Goal: Information Seeking & Learning: Understand process/instructions

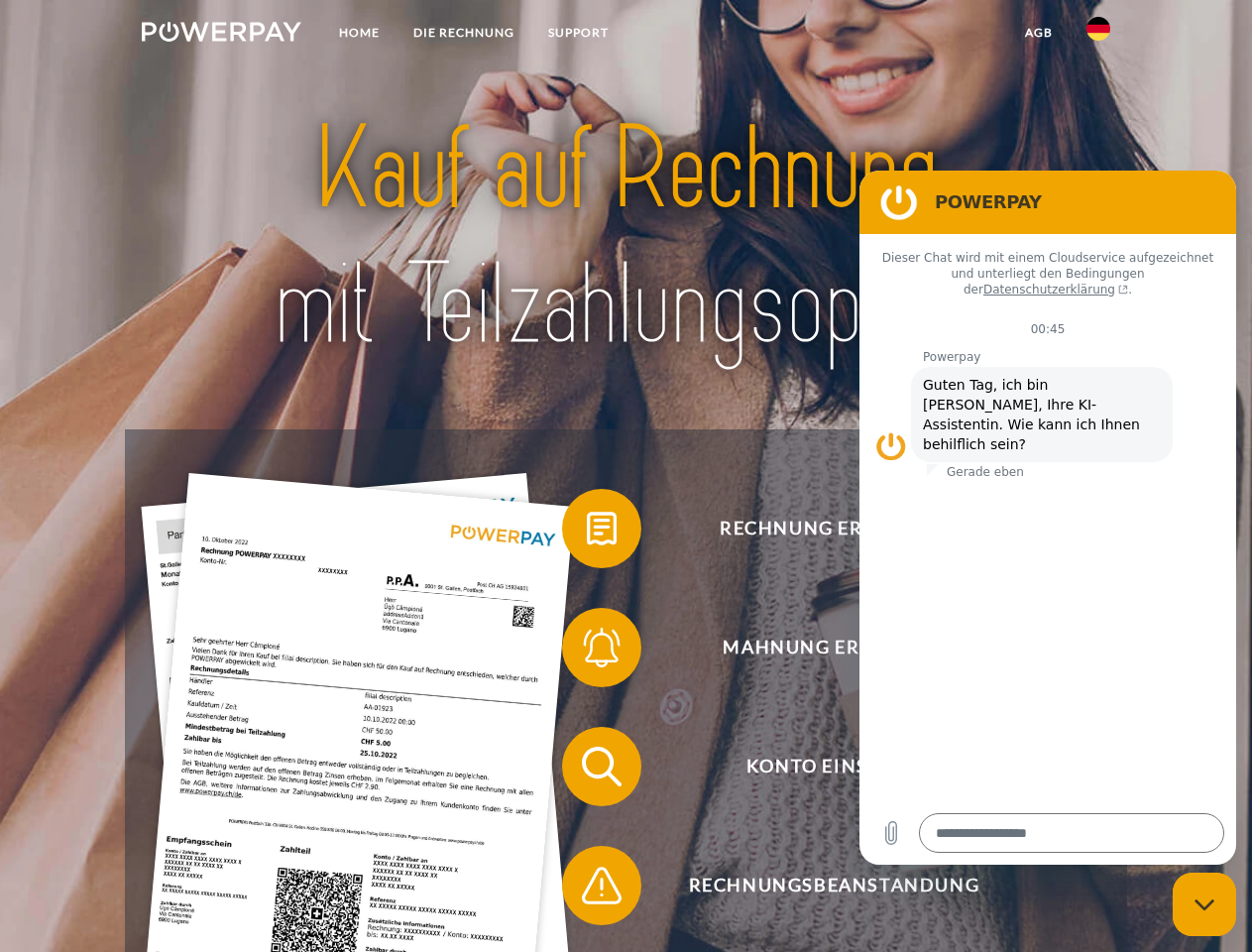
click at [221, 35] on img at bounding box center [222, 32] width 160 height 20
click at [1098, 35] on img at bounding box center [1099, 29] width 24 height 24
click at [1038, 33] on link "agb" at bounding box center [1039, 33] width 62 height 36
click at [587, 532] on span at bounding box center [572, 527] width 99 height 99
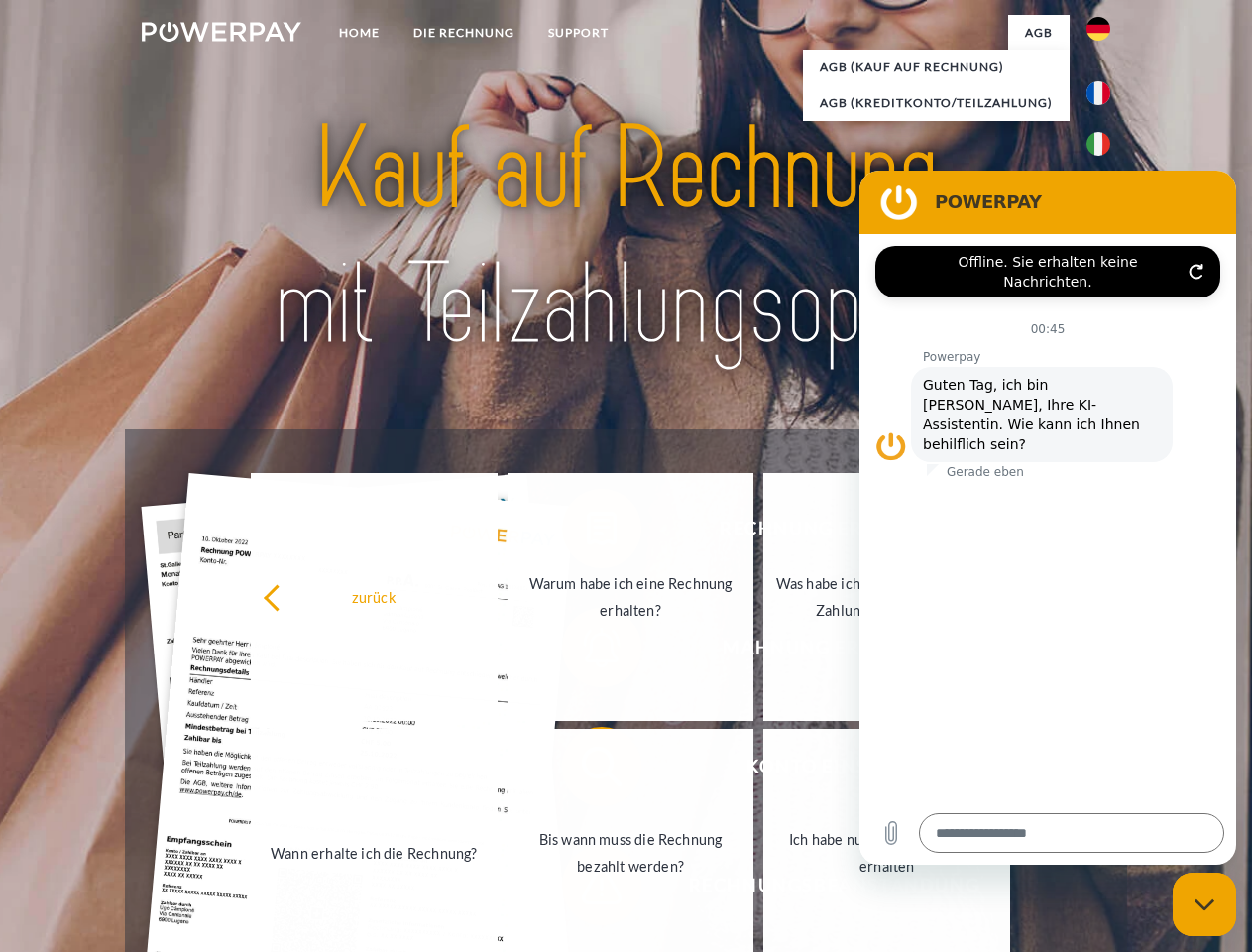
click at [587, 651] on div "Rechnung erhalten? Mahnung erhalten? Konto einsehen" at bounding box center [626, 826] width 1001 height 793
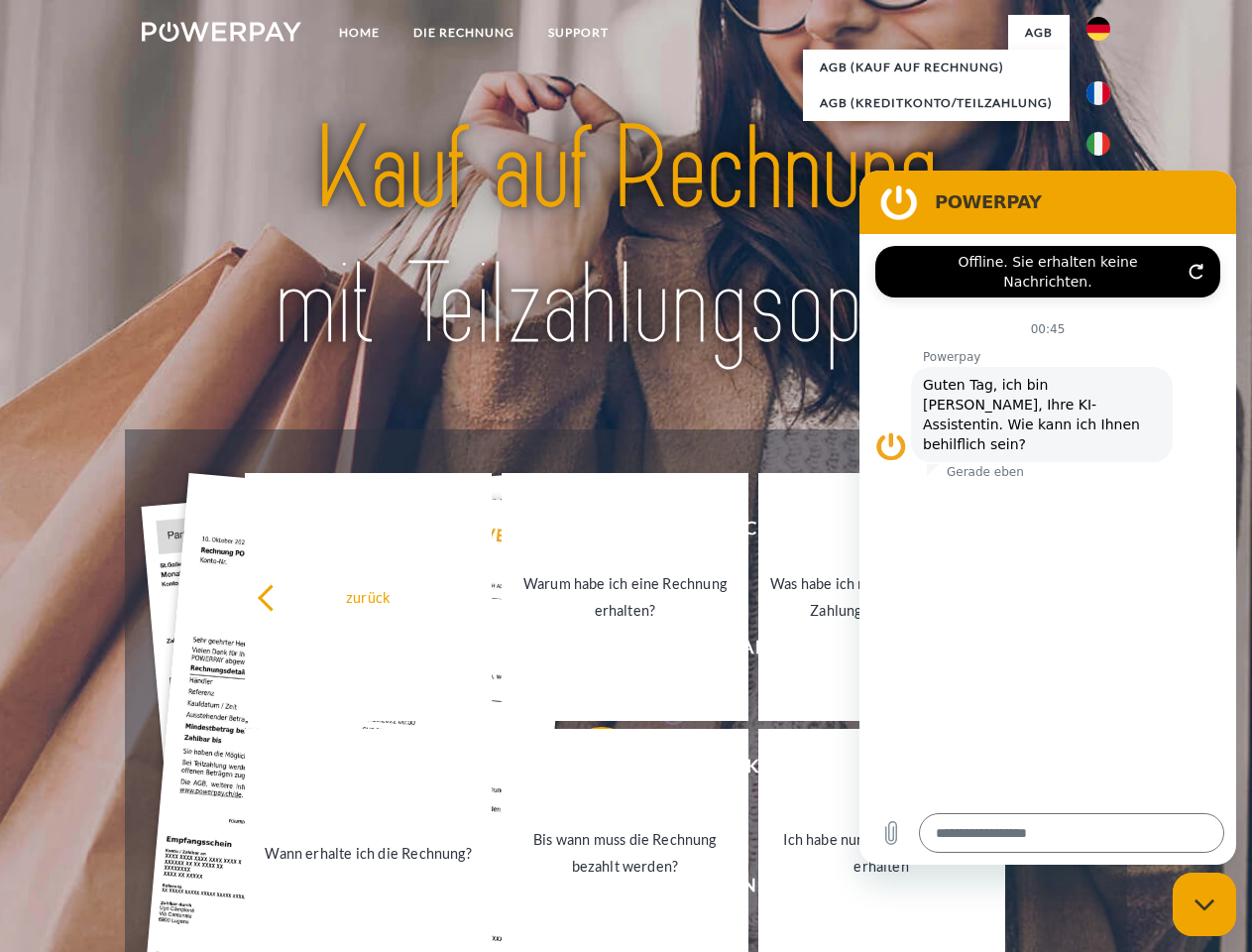
click at [587, 770] on link "Bis wann muss die Rechnung bezahlt werden?" at bounding box center [625, 852] width 247 height 248
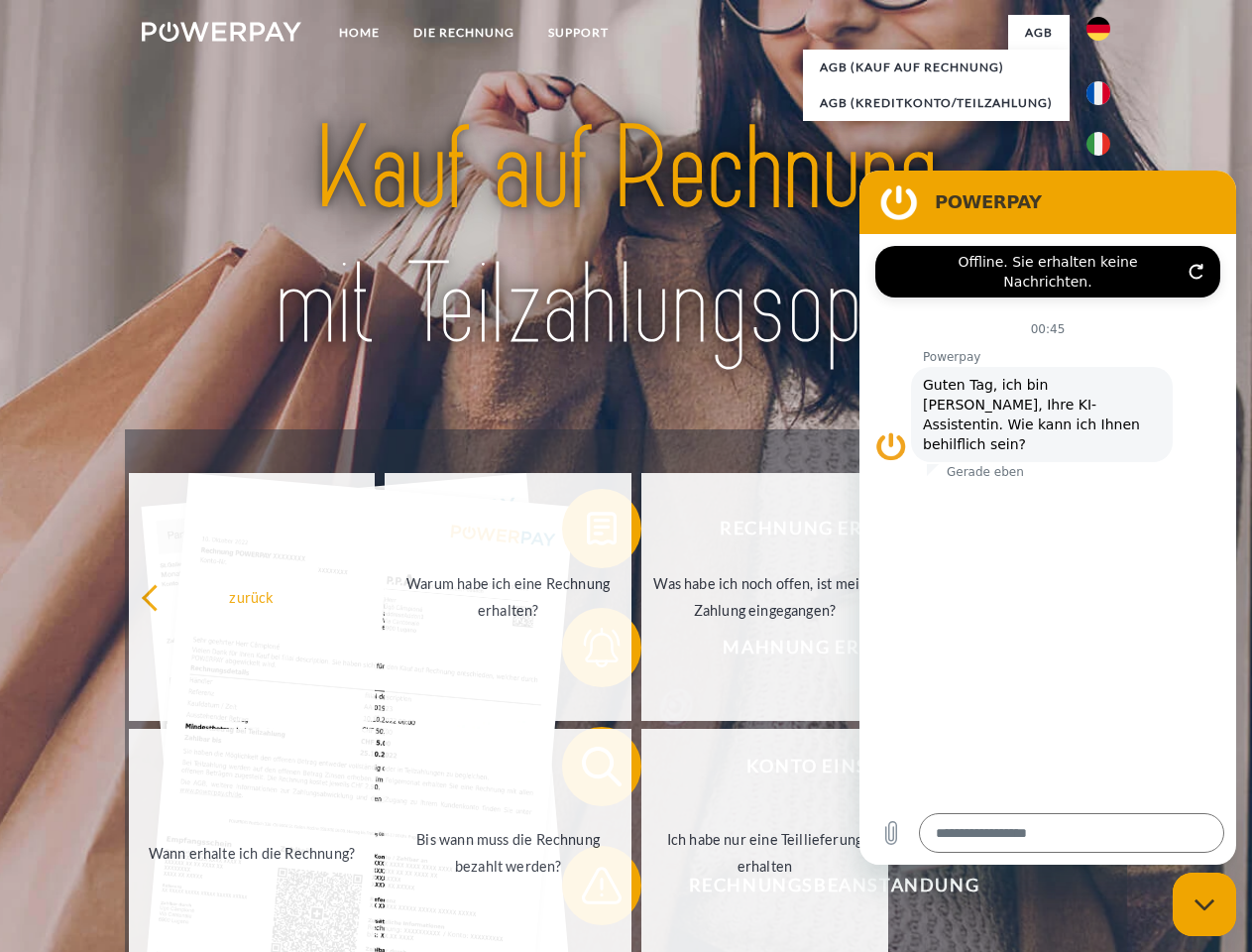
click at [587, 889] on span at bounding box center [572, 884] width 99 height 99
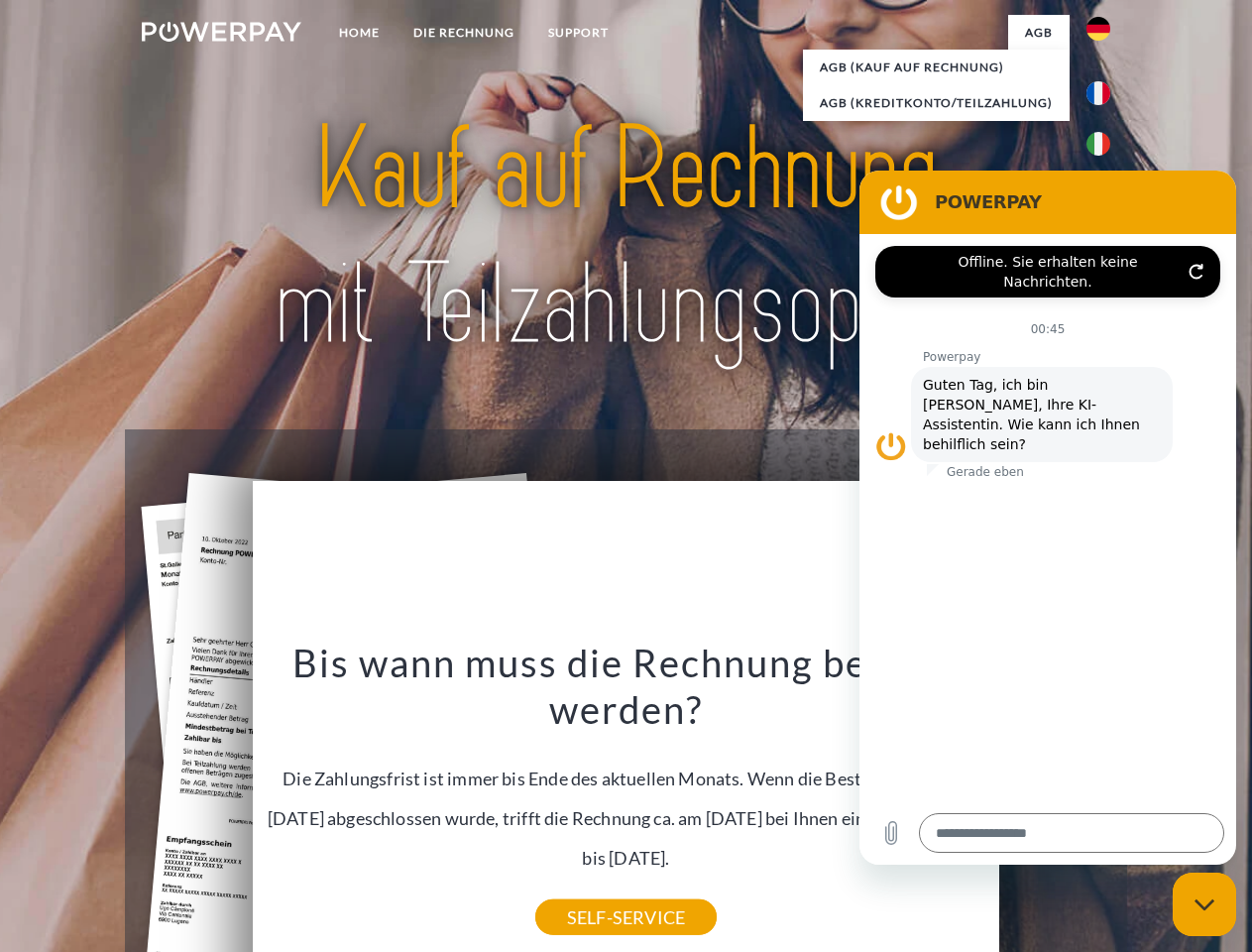
click at [1205, 904] on icon "Messaging-Fenster schließen" at bounding box center [1205, 904] width 21 height 13
type textarea "*"
